Goal: Task Accomplishment & Management: Manage account settings

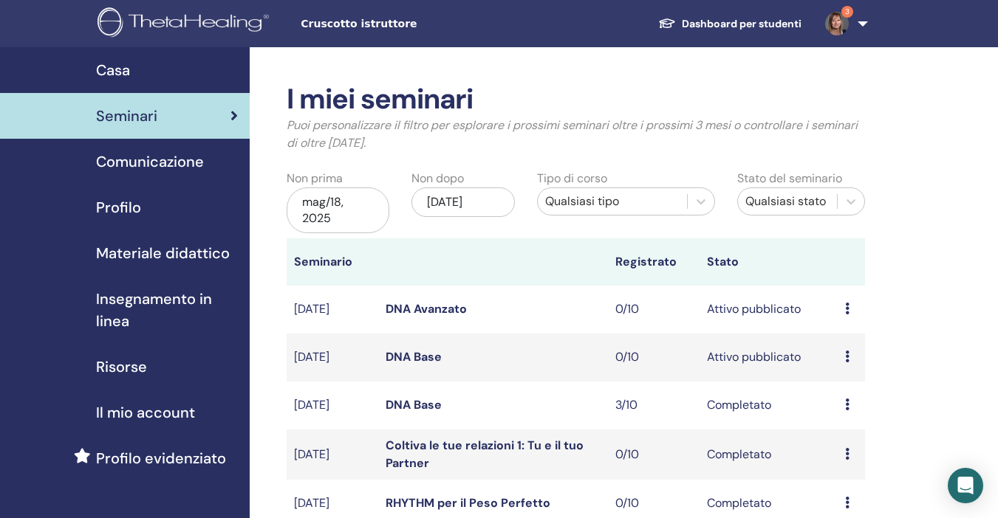
click at [500, 196] on div "nov/18, 2025" at bounding box center [462, 203] width 103 height 30
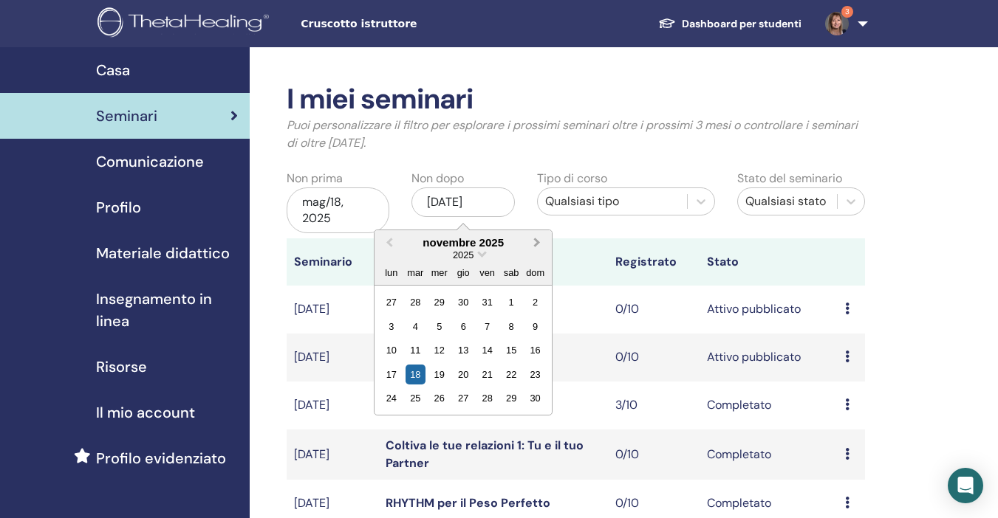
click at [537, 241] on span "Next Month" at bounding box center [537, 243] width 0 height 16
click at [441, 373] on div "18" at bounding box center [439, 375] width 20 height 20
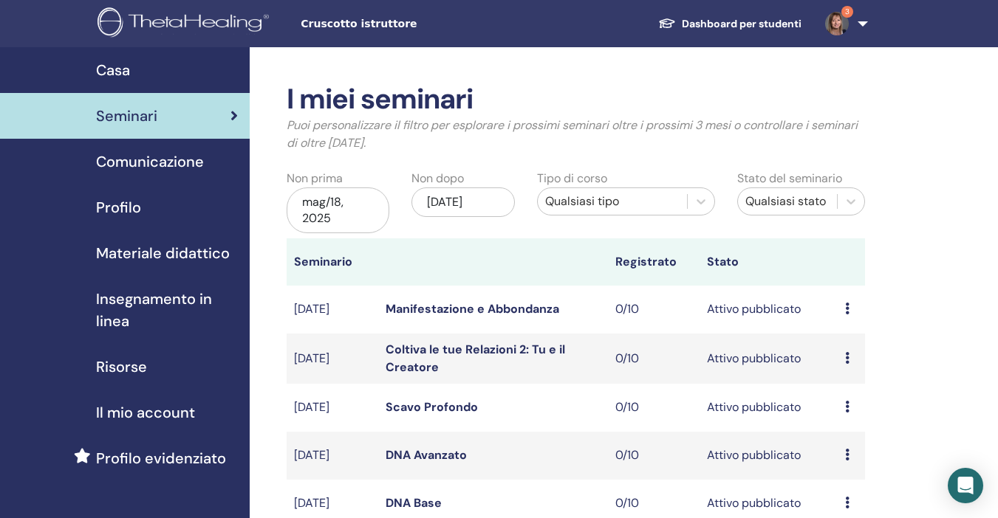
click at [425, 351] on link "Coltiva le tue Relazioni 2: Tu e il Creatore" at bounding box center [474, 358] width 179 height 33
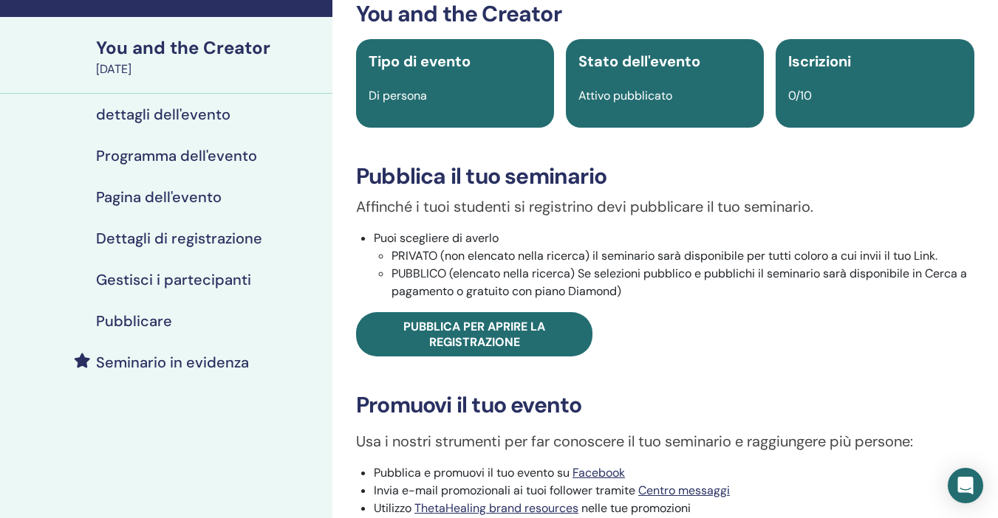
scroll to position [74, 0]
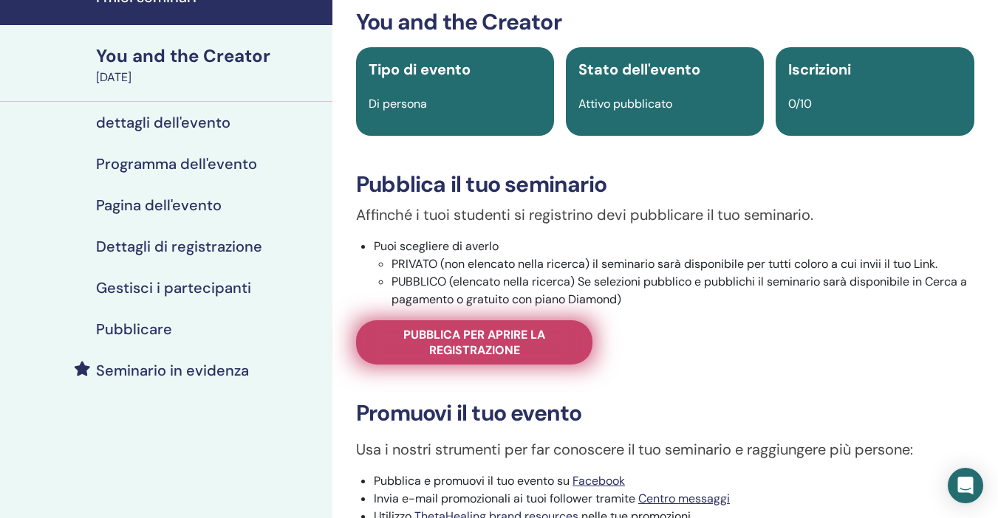
click at [458, 345] on span "Pubblica per aprire la registrazione" at bounding box center [473, 342] width 199 height 31
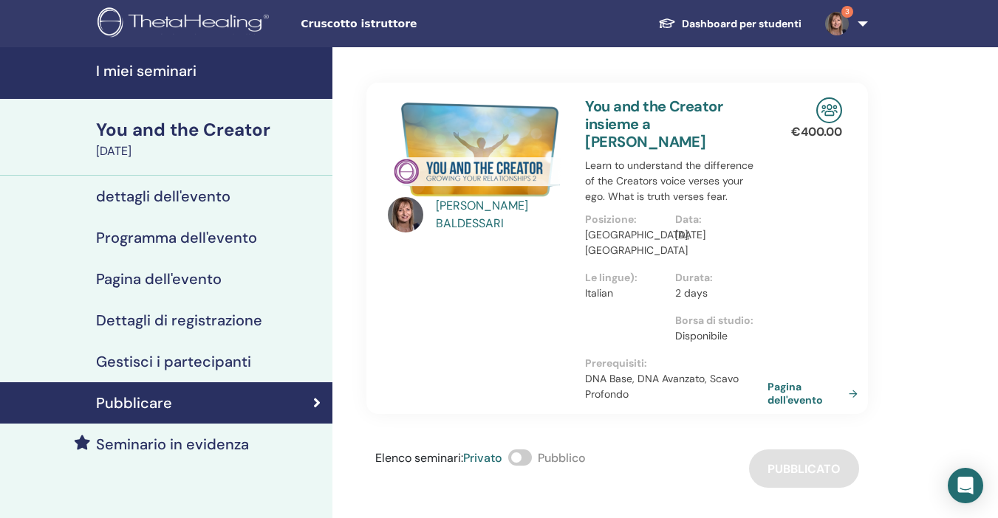
click at [805, 397] on link "Pagina dell'evento" at bounding box center [815, 393] width 96 height 27
click at [148, 275] on h4 "Pagina dell'evento" at bounding box center [159, 279] width 126 height 18
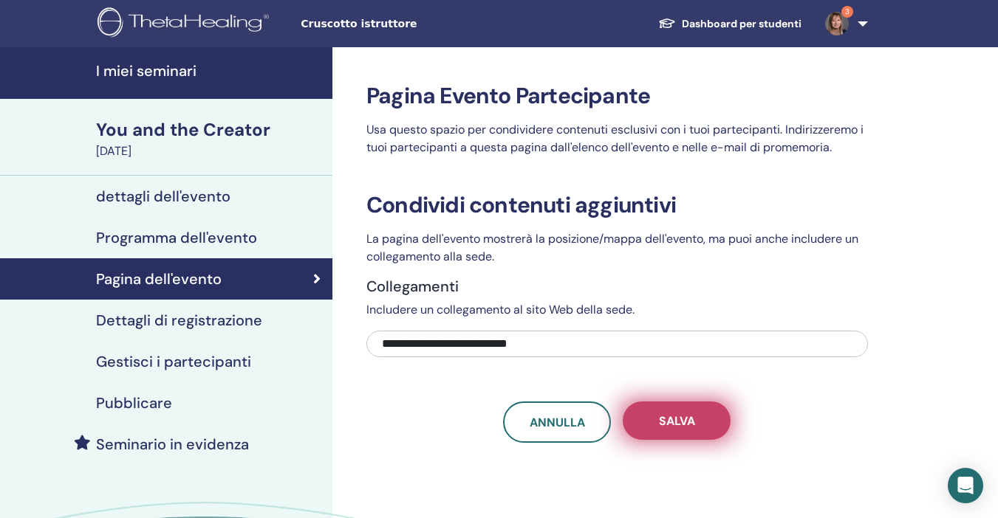
click at [718, 427] on button "Salva" at bounding box center [676, 421] width 108 height 38
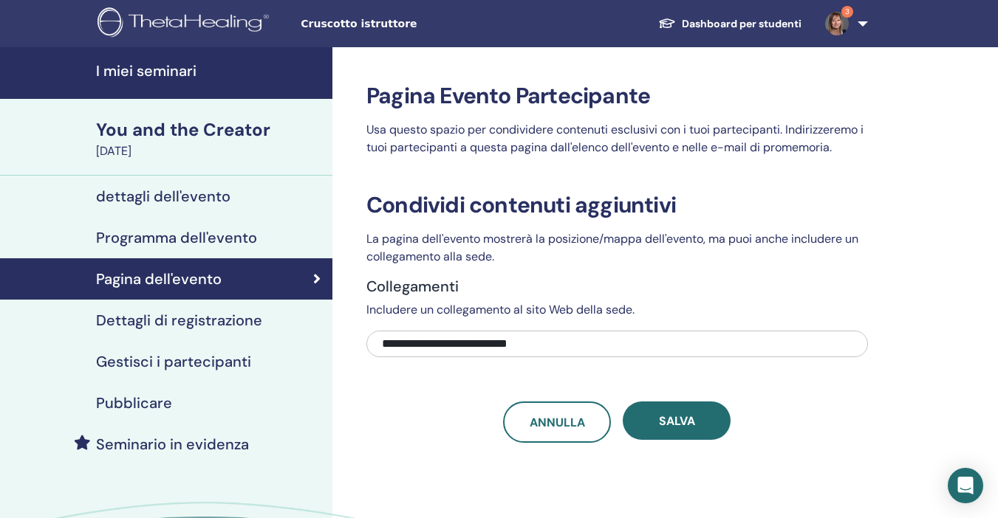
click at [167, 326] on h4 "Dettagli di registrazione" at bounding box center [179, 321] width 166 height 18
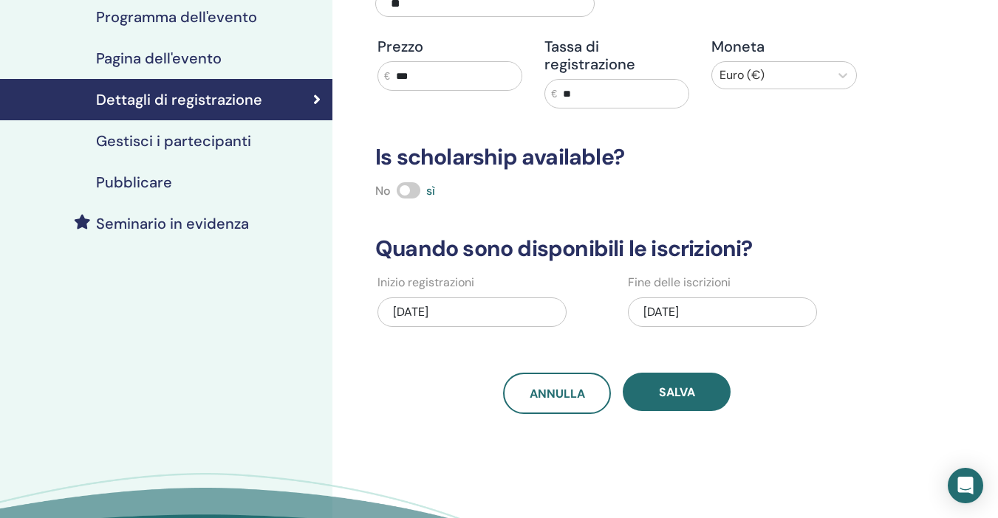
scroll to position [222, 0]
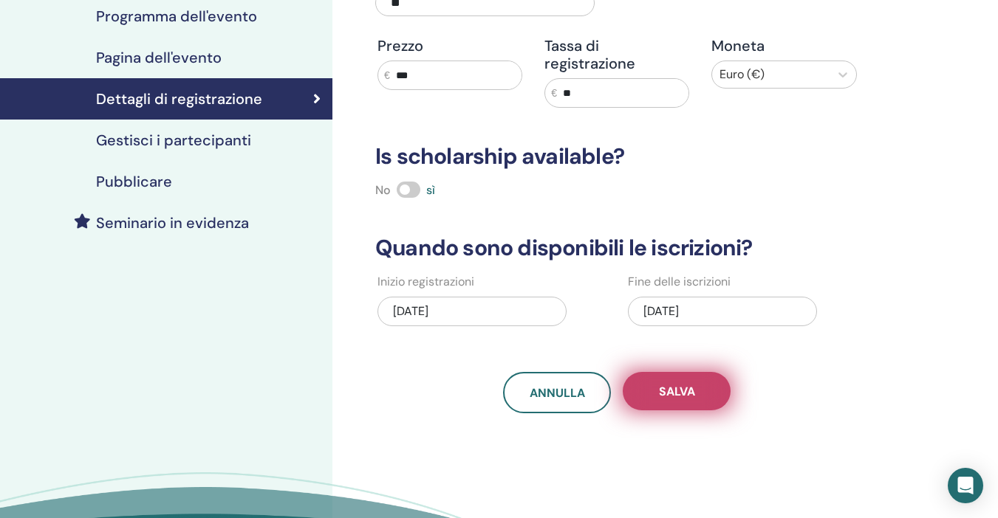
click at [697, 396] on button "Salva" at bounding box center [676, 391] width 108 height 38
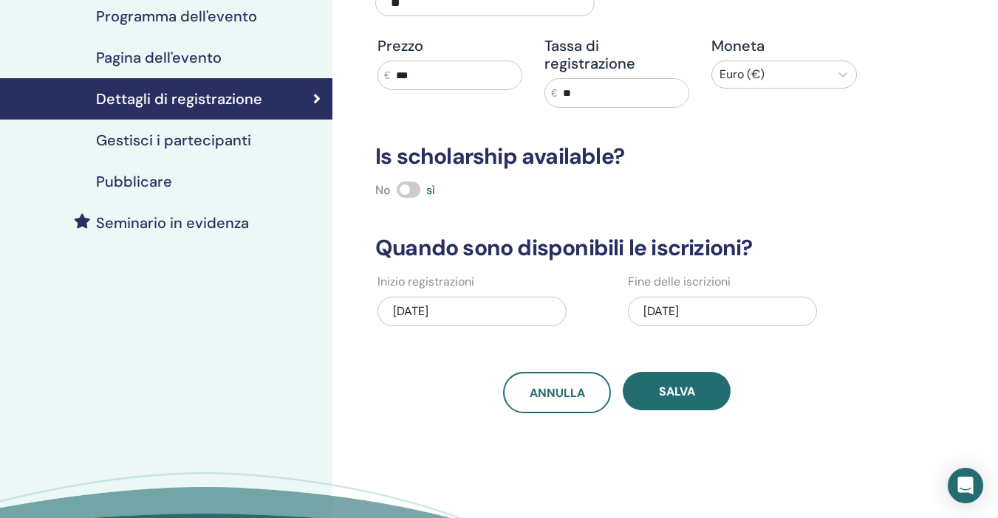
click at [158, 181] on h4 "Pubblicare" at bounding box center [134, 182] width 76 height 18
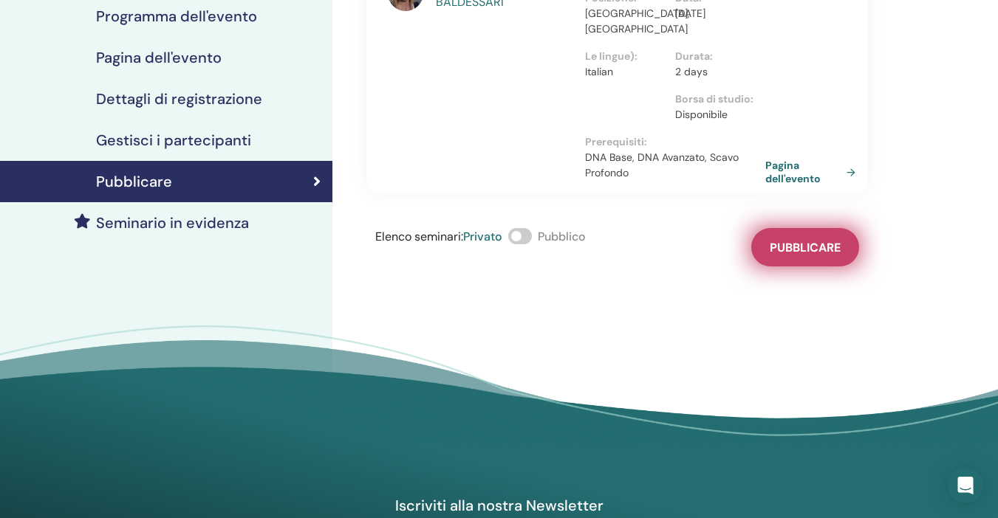
click at [810, 242] on span "Pubblicare" at bounding box center [804, 248] width 71 height 16
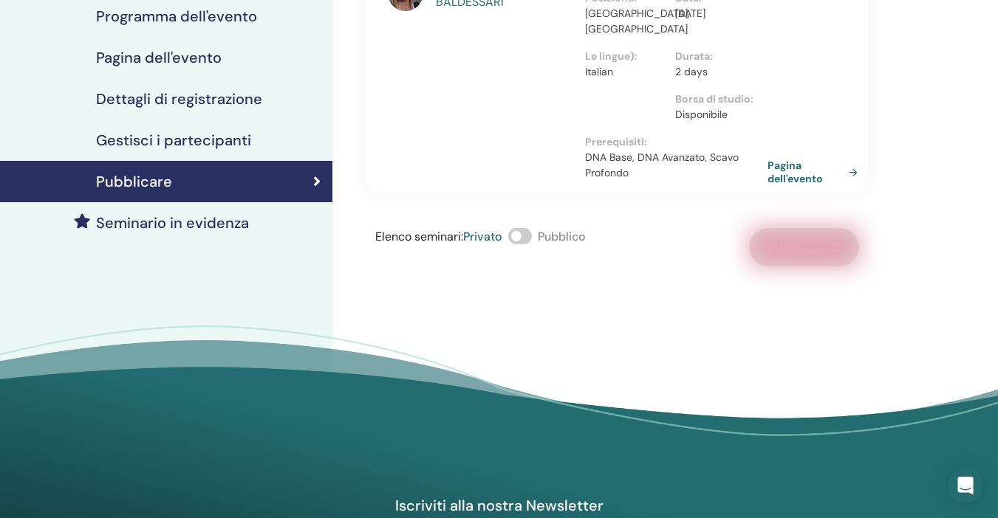
click at [800, 172] on link "Pagina dell'evento" at bounding box center [815, 172] width 96 height 27
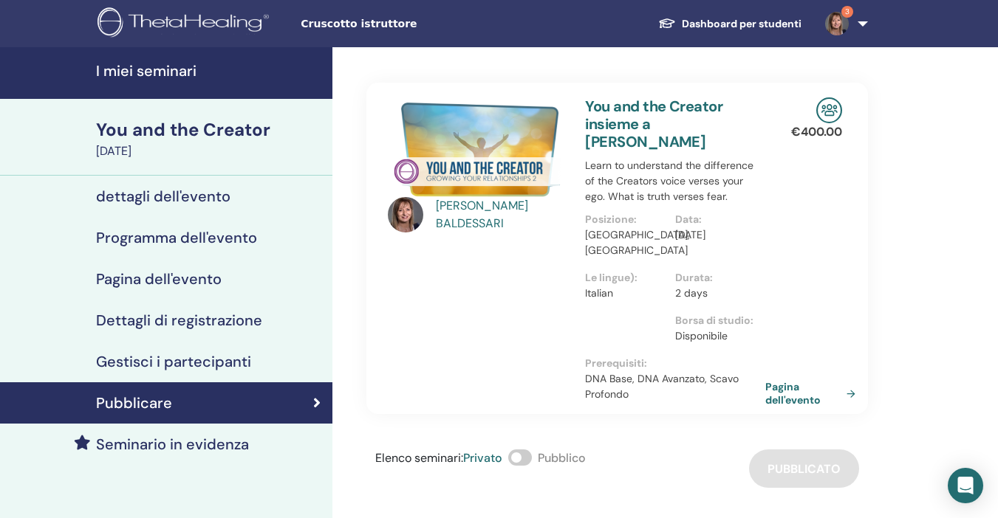
click at [123, 131] on div "You and the Creator" at bounding box center [209, 129] width 227 height 25
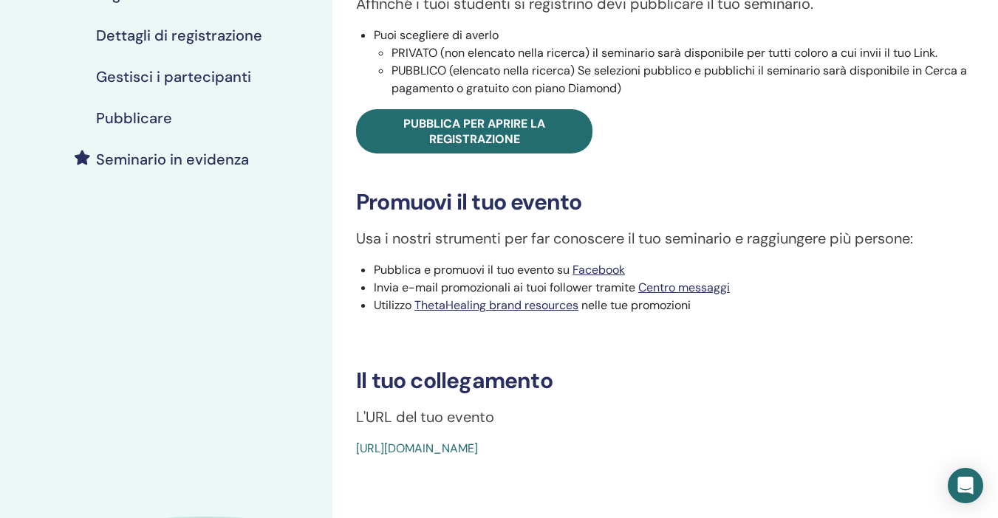
scroll to position [295, 0]
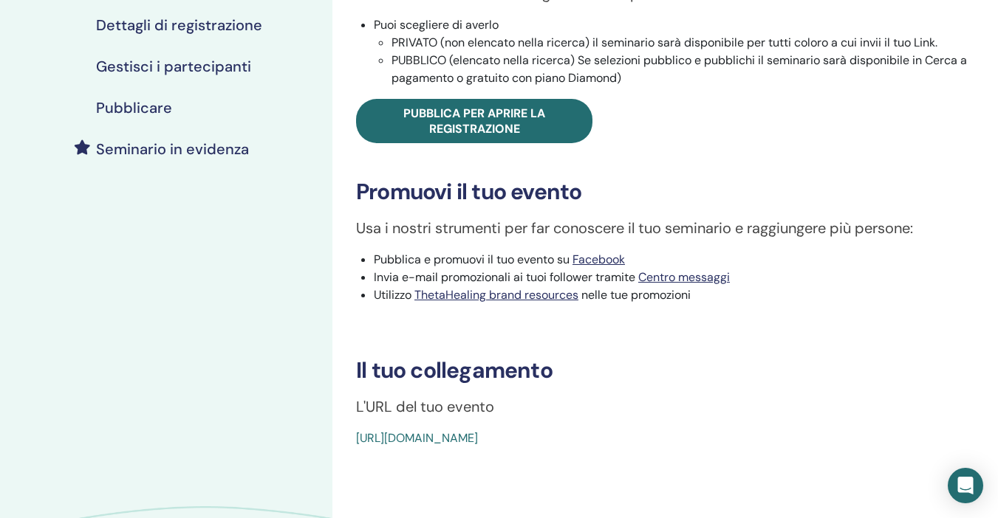
drag, startPoint x: 356, startPoint y: 406, endPoint x: 716, endPoint y: 461, distance: 364.5
click at [716, 461] on div "You and the Creator Tipo di evento Di persona Stato dell'evento Attivo pubblica…" at bounding box center [664, 203] width 665 height 902
copy div "L'URL del tuo evento https://www.thetahealing.com/seminar-374333-details.html"
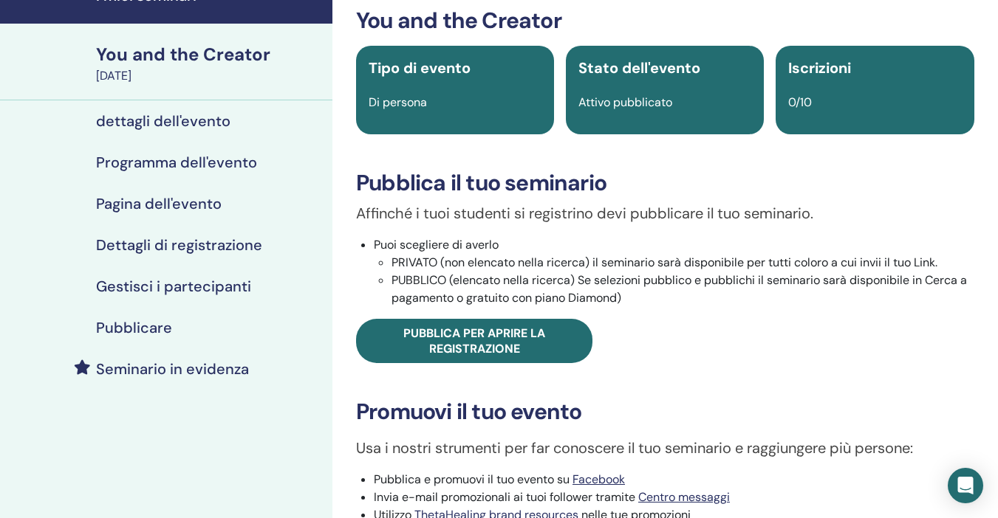
scroll to position [74, 0]
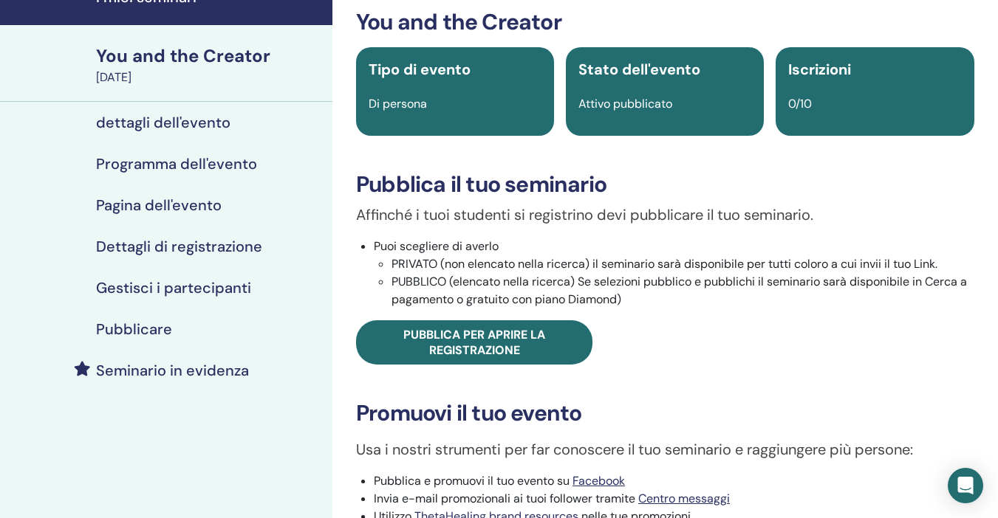
click at [137, 326] on h4 "Pubblicare" at bounding box center [134, 329] width 76 height 18
